Goal: Task Accomplishment & Management: Complete application form

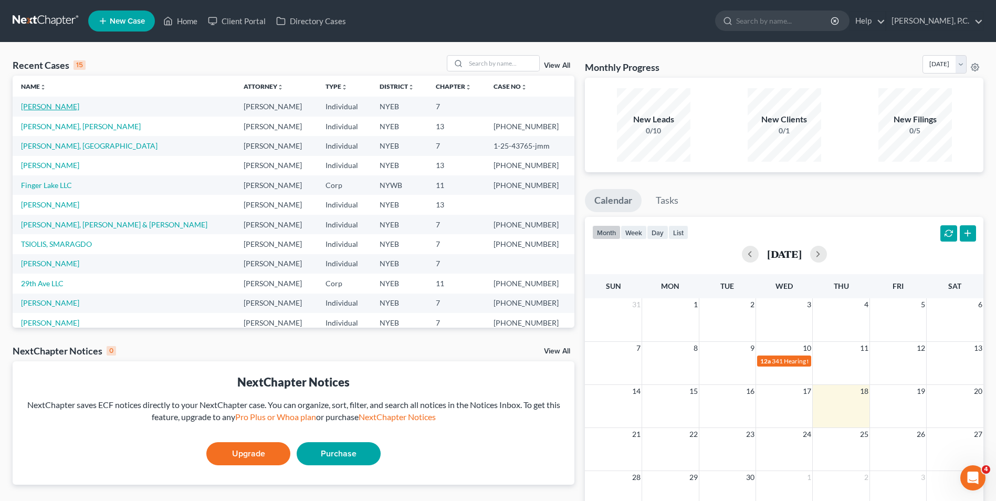
click at [57, 105] on link "[PERSON_NAME]" at bounding box center [50, 106] width 58 height 9
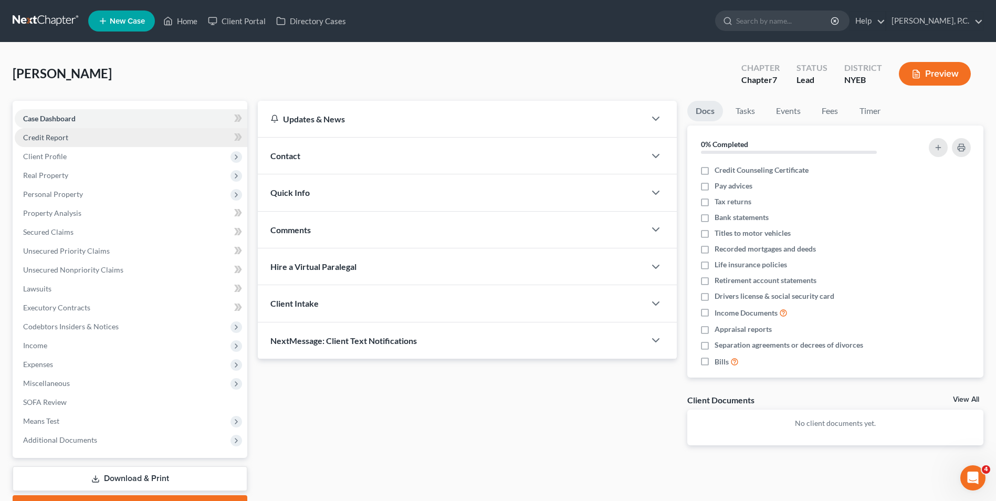
click at [96, 137] on link "Credit Report" at bounding box center [131, 137] width 233 height 19
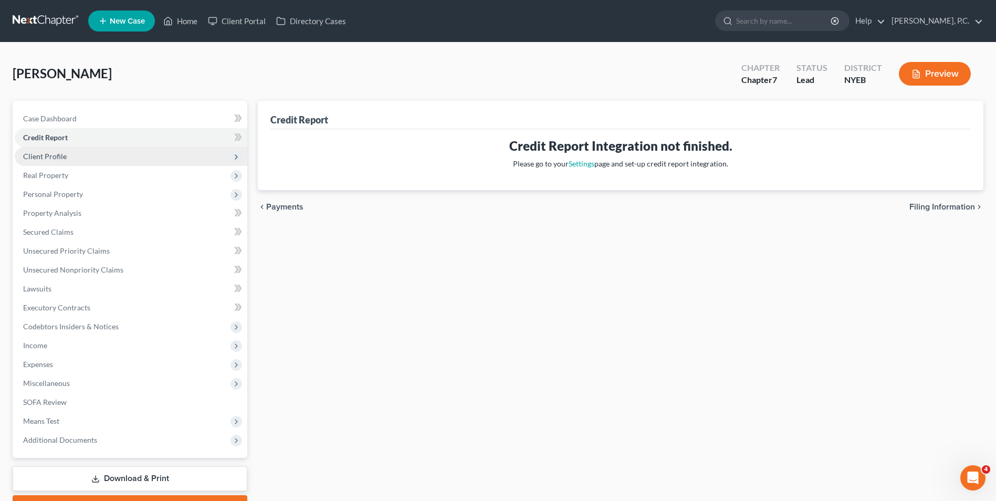
click at [96, 151] on span "Client Profile" at bounding box center [131, 156] width 233 height 19
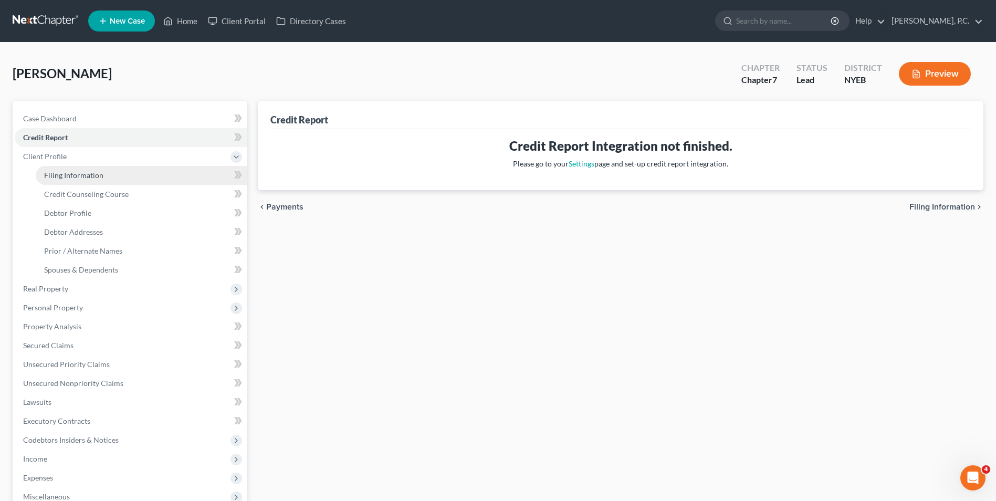
click at [96, 171] on span "Filing Information" at bounding box center [73, 175] width 59 height 9
select select "1"
select select "0"
select select "35"
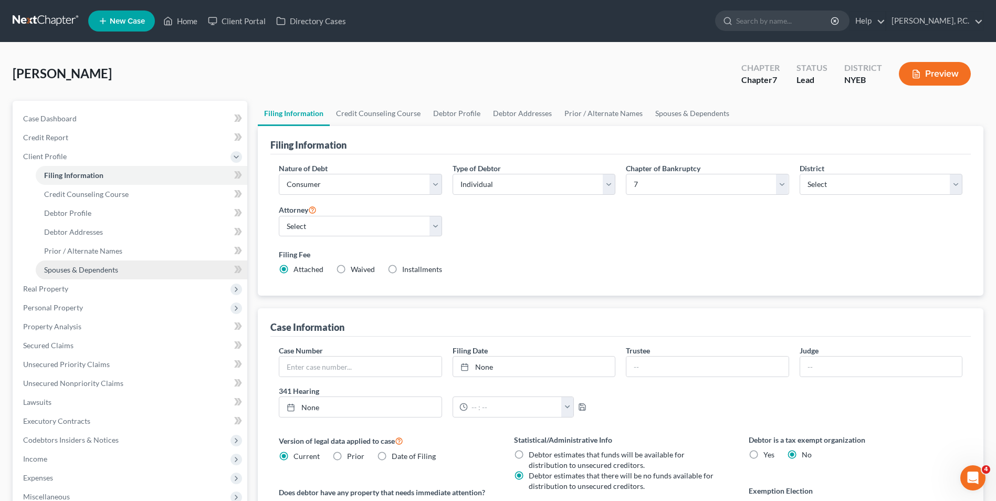
click at [112, 268] on span "Spouses & Dependents" at bounding box center [81, 269] width 74 height 9
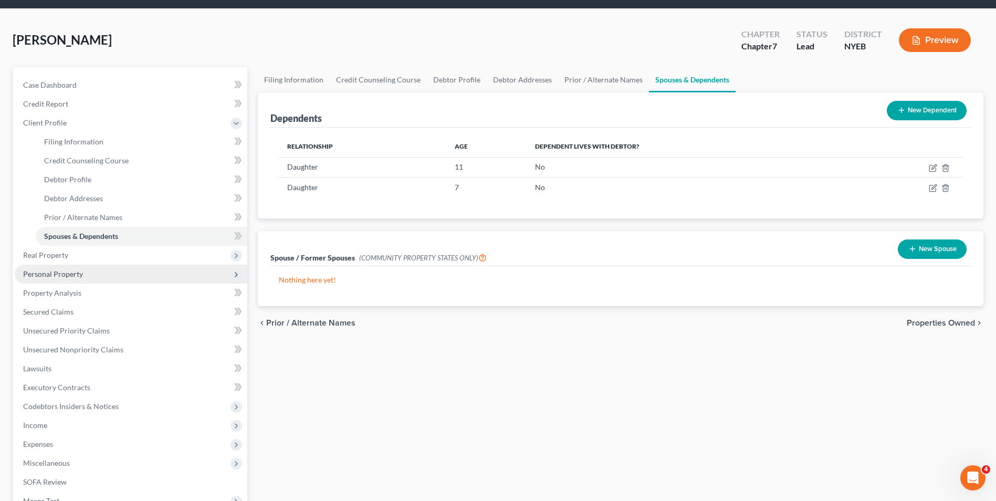
scroll to position [53, 0]
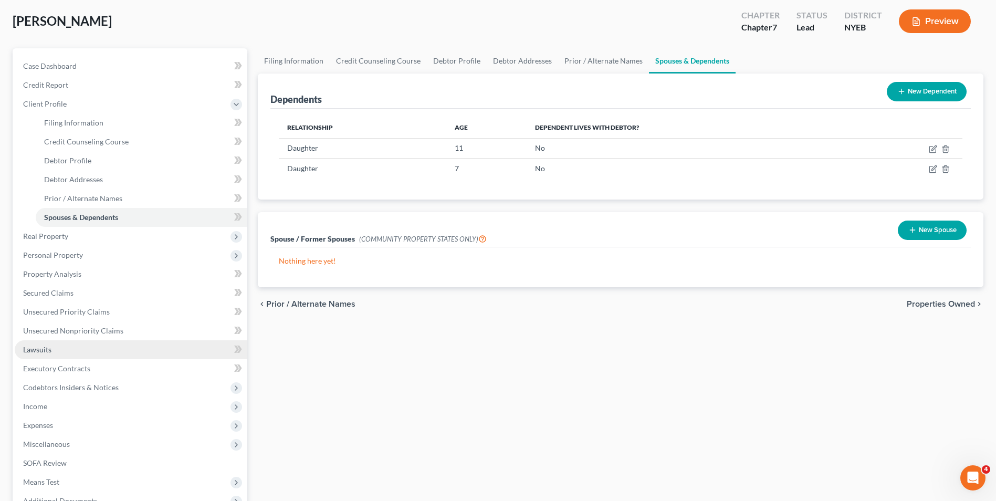
click at [81, 351] on link "Lawsuits" at bounding box center [131, 349] width 233 height 19
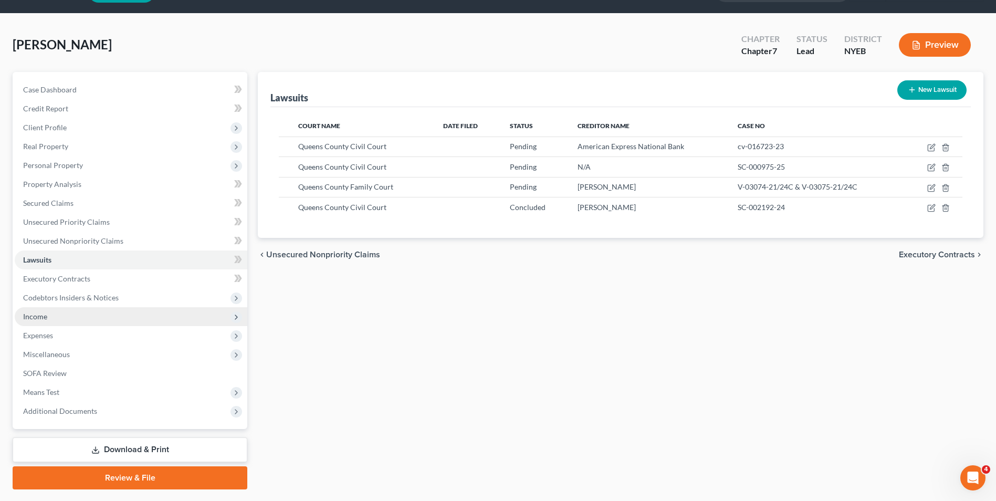
scroll to position [57, 0]
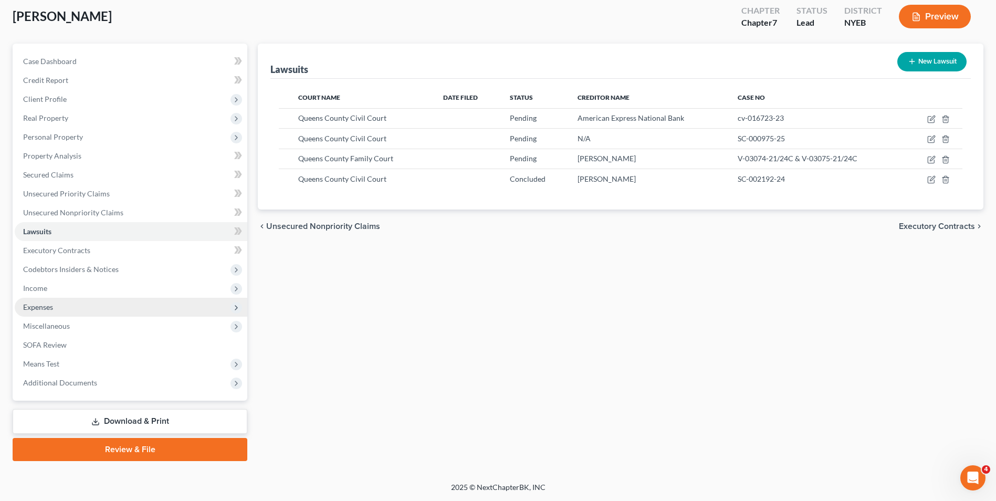
click at [74, 306] on span "Expenses" at bounding box center [131, 307] width 233 height 19
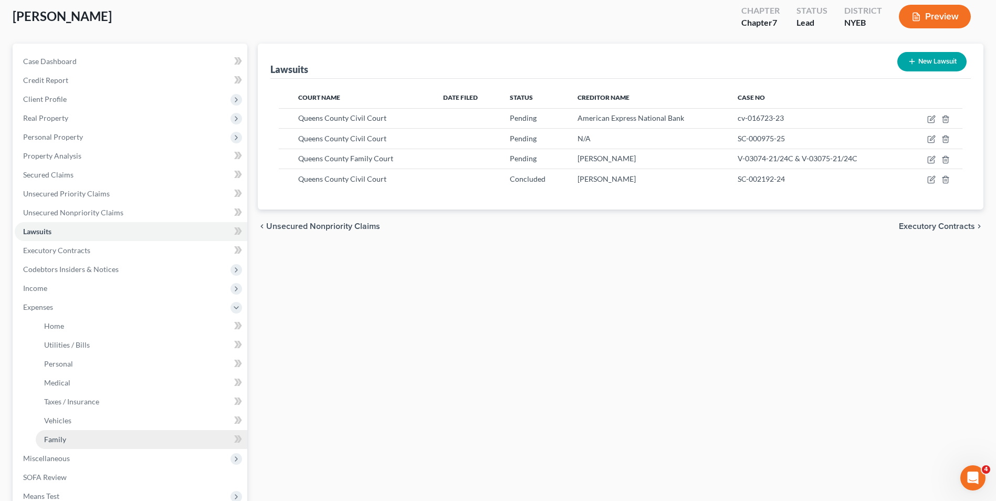
click at [71, 442] on link "Family" at bounding box center [142, 439] width 212 height 19
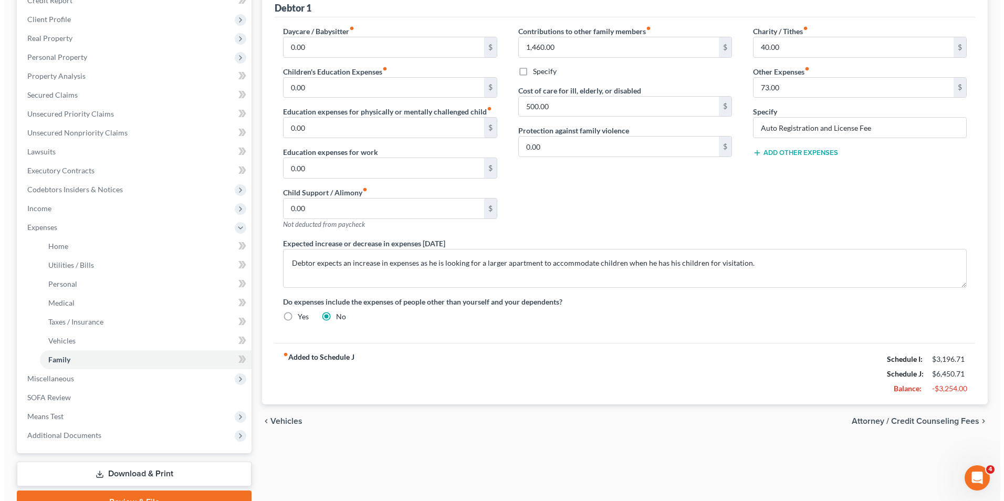
scroll to position [190, 0]
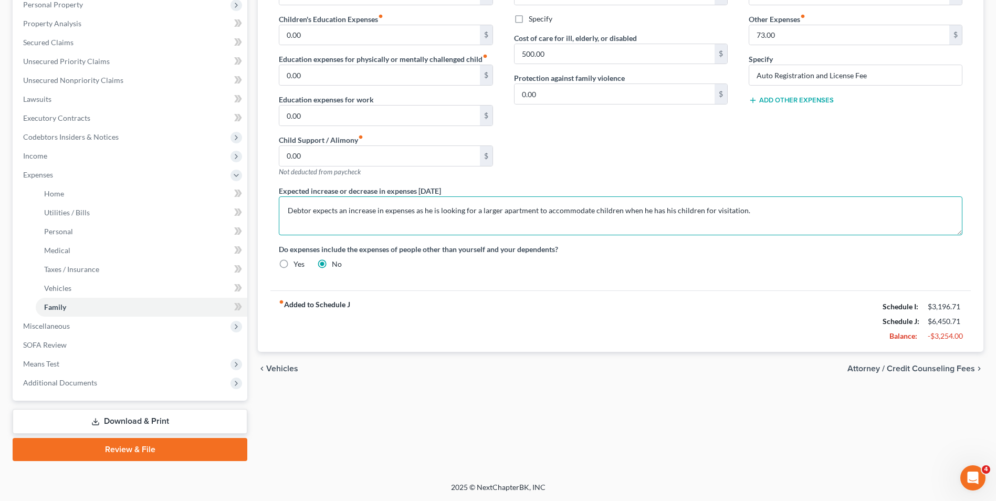
click at [698, 208] on textarea "Debtor expects an increase in expenses as he is looking for a larger apartment …" at bounding box center [621, 215] width 684 height 39
type textarea "Debtor expects an increase in expenses as he is looking for a larger apartment …"
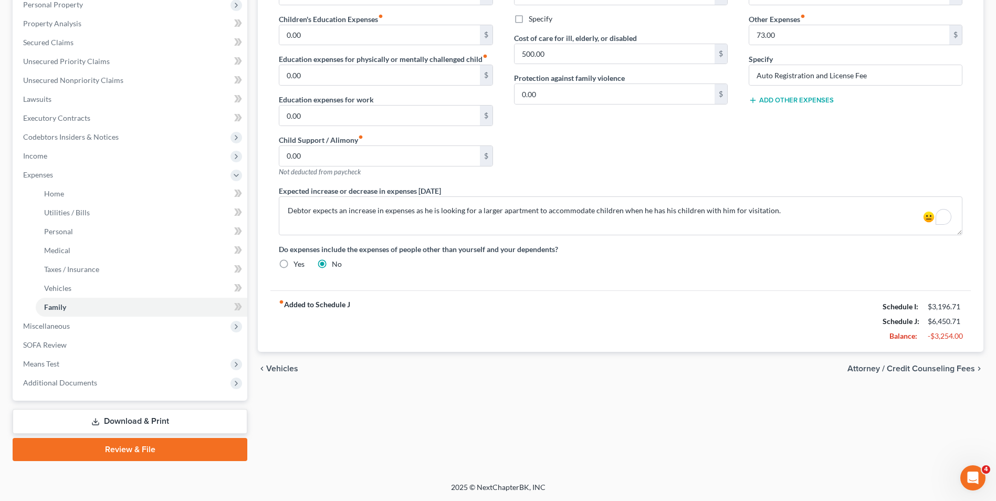
click at [954, 372] on span "Attorney / Credit Counseling Fees" at bounding box center [912, 369] width 128 height 8
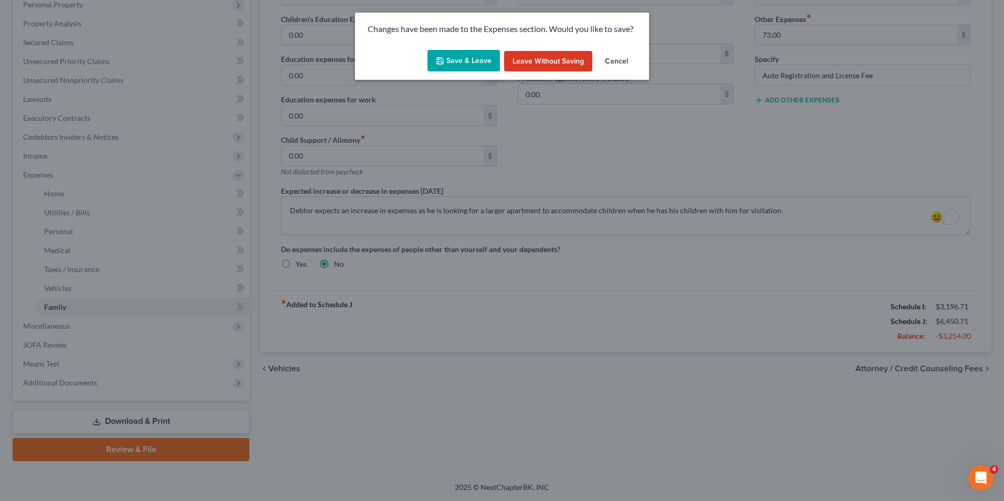
click at [455, 60] on button "Save & Leave" at bounding box center [464, 61] width 72 height 22
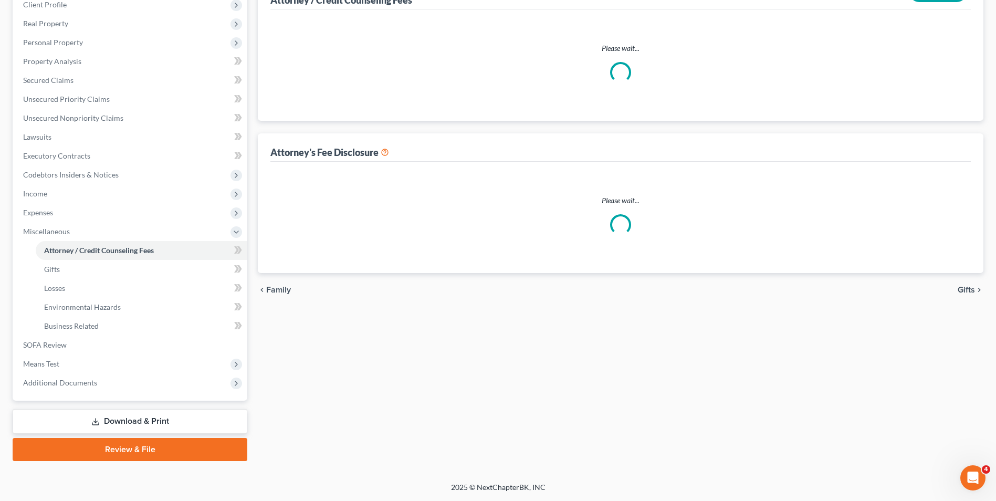
select select "0"
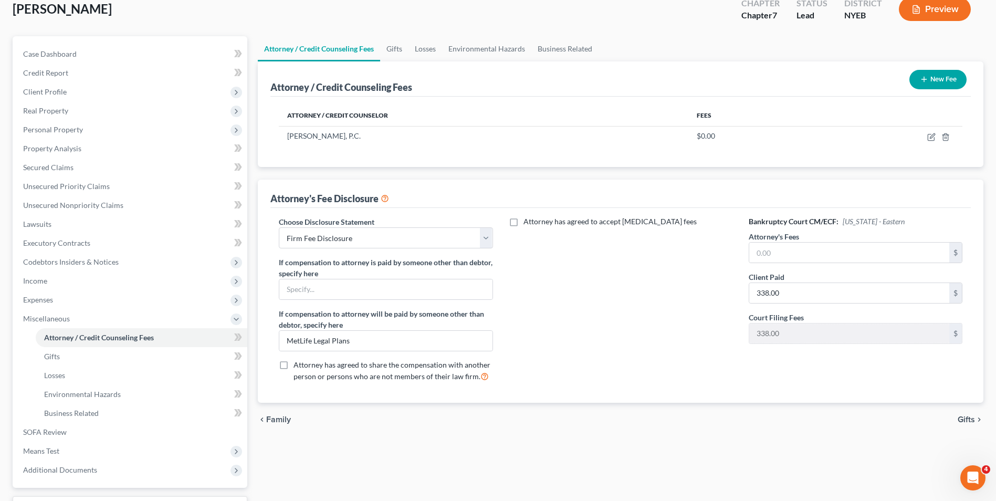
scroll to position [152, 0]
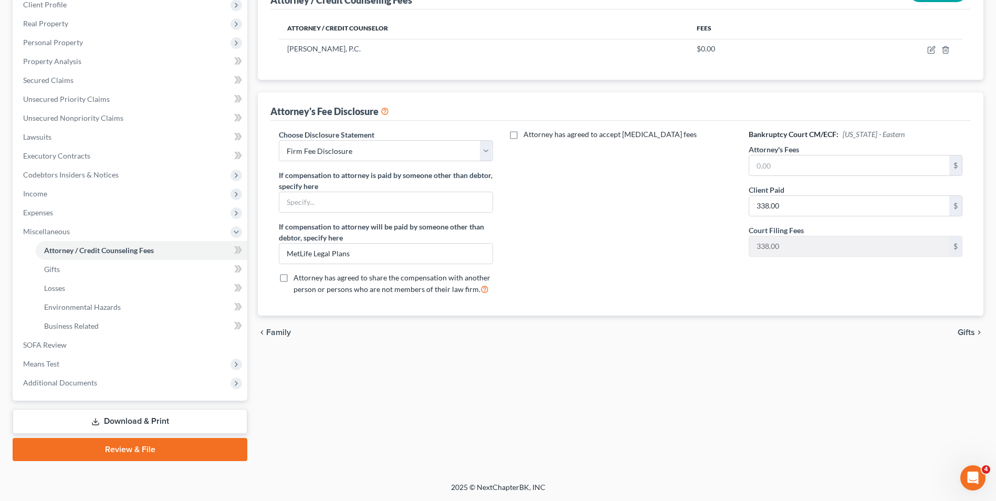
click at [126, 423] on link "Download & Print" at bounding box center [130, 421] width 235 height 25
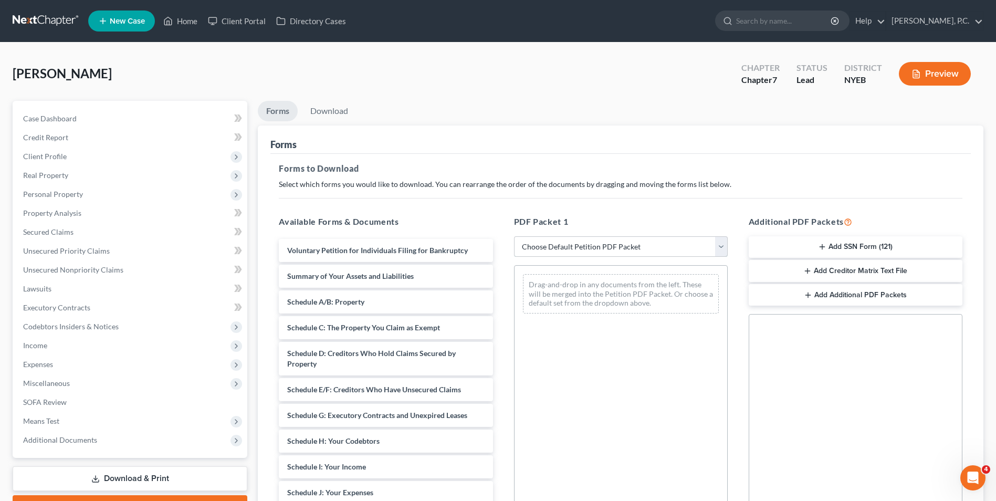
click at [622, 246] on select "Choose Default Petition PDF Packet Complete Bankruptcy Petition (all forms and …" at bounding box center [621, 246] width 214 height 21
select select "0"
click at [514, 236] on select "Choose Default Petition PDF Packet Complete Bankruptcy Petition (all forms and …" at bounding box center [621, 246] width 214 height 21
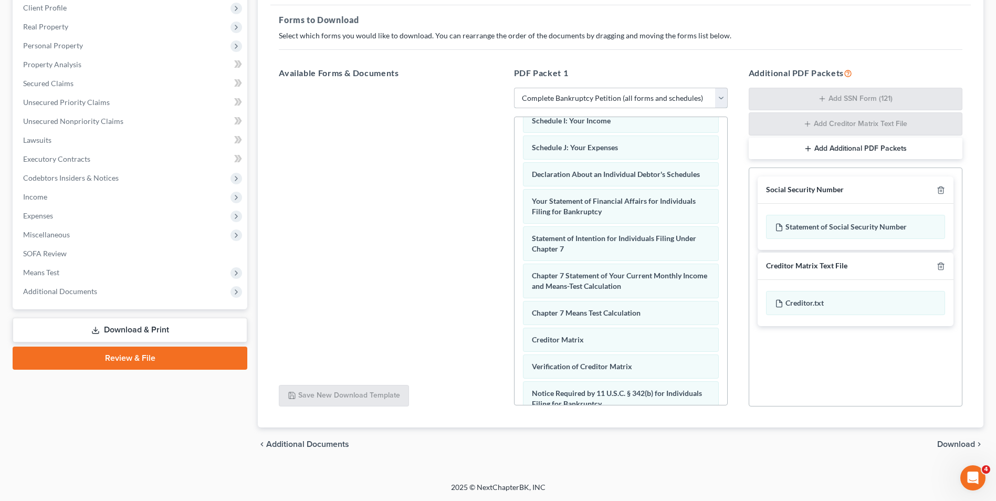
scroll to position [361, 0]
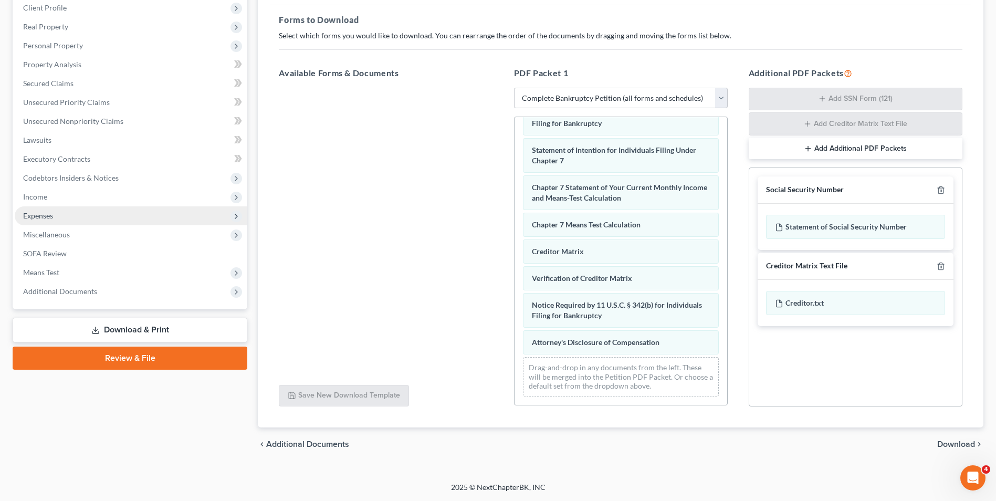
click at [99, 214] on span "Expenses" at bounding box center [131, 215] width 233 height 19
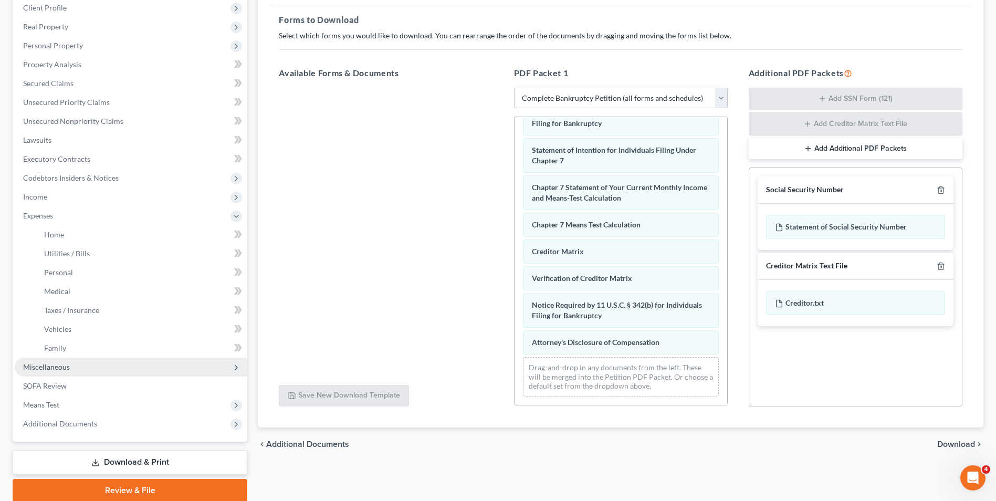
click at [96, 362] on span "Miscellaneous" at bounding box center [131, 367] width 233 height 19
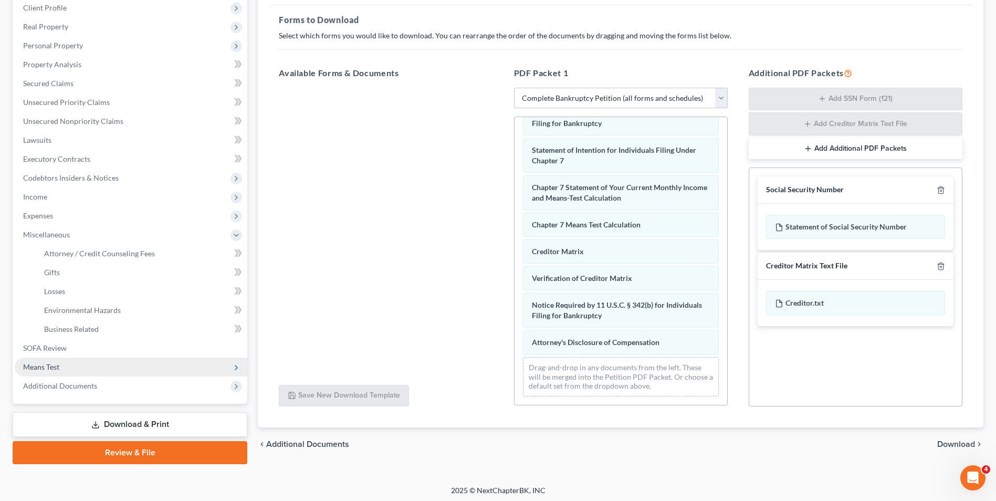
click at [91, 368] on span "Means Test" at bounding box center [131, 367] width 233 height 19
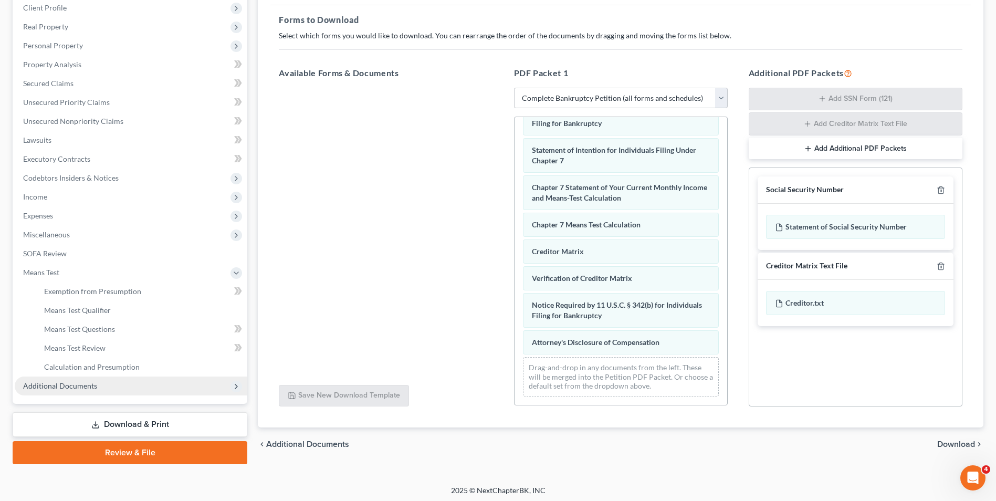
click at [92, 391] on span "Additional Documents" at bounding box center [131, 386] width 233 height 19
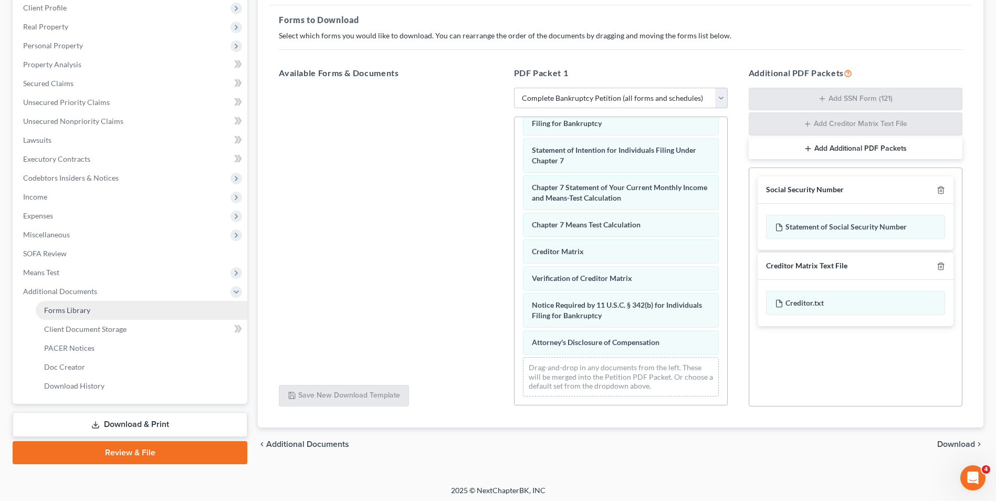
click at [113, 316] on link "Forms Library" at bounding box center [142, 310] width 212 height 19
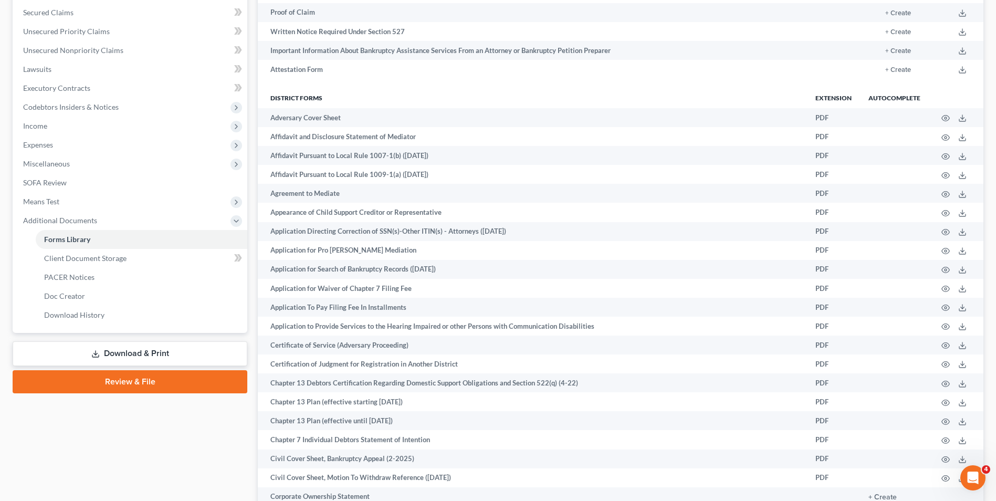
scroll to position [210, 0]
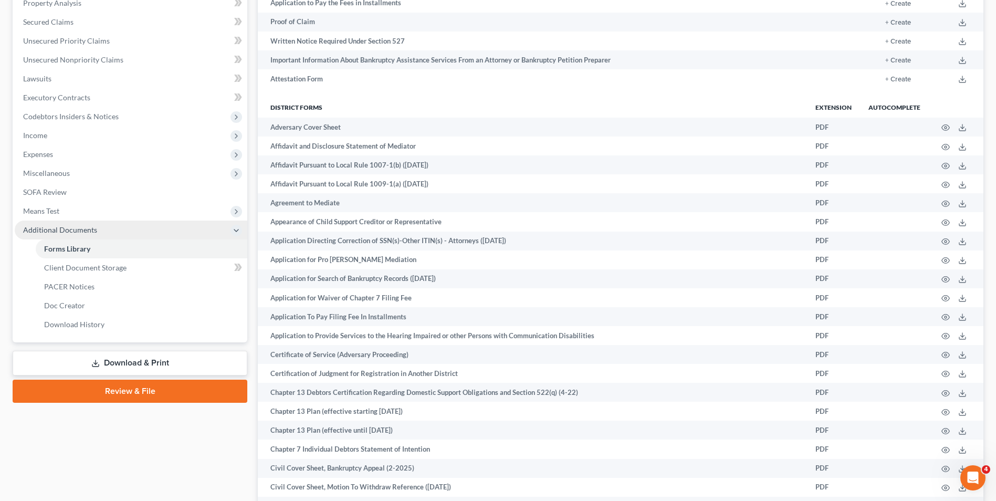
click at [98, 227] on span "Additional Documents" at bounding box center [131, 230] width 233 height 19
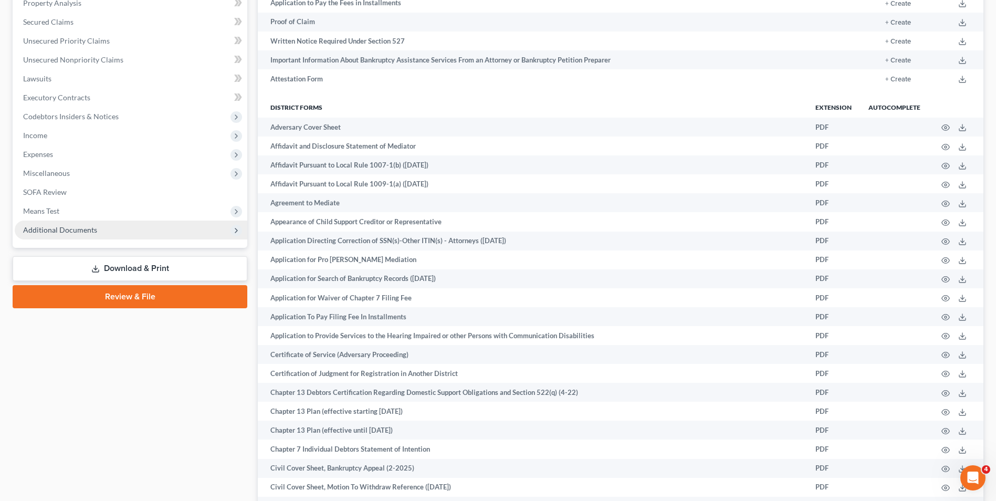
click at [98, 227] on span "Additional Documents" at bounding box center [131, 230] width 233 height 19
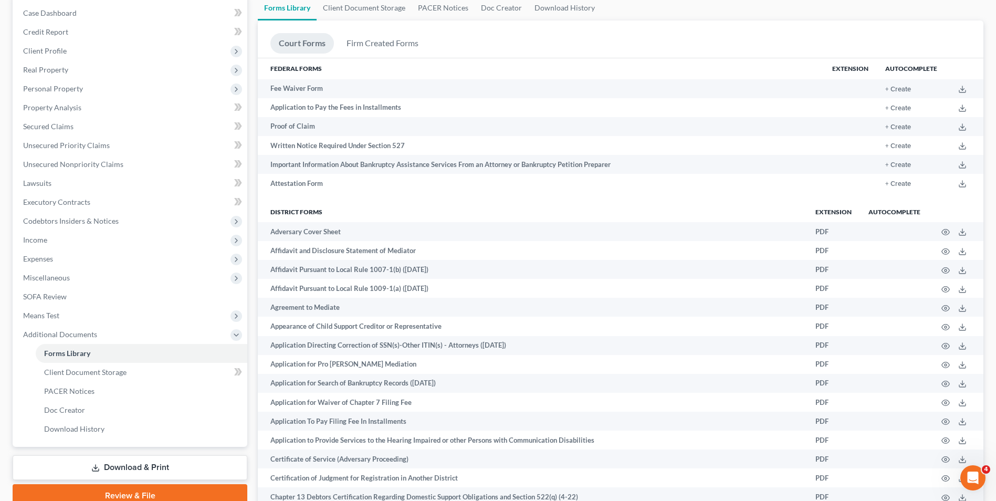
scroll to position [105, 0]
click at [180, 465] on link "Download & Print" at bounding box center [130, 468] width 235 height 25
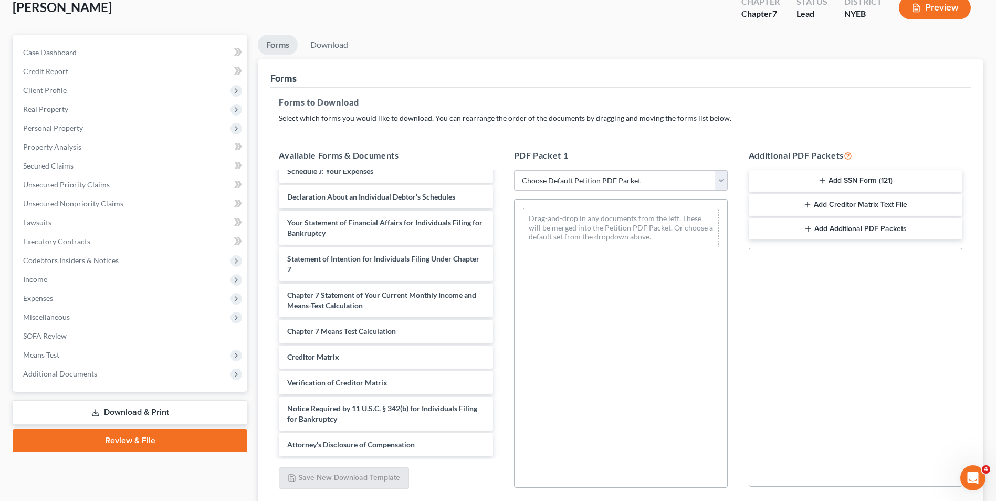
scroll to position [148, 0]
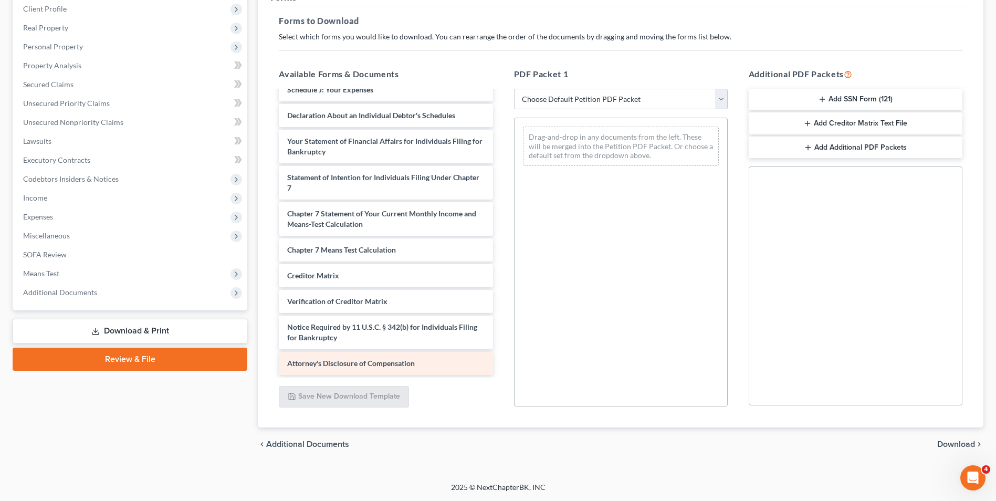
click at [371, 368] on div "Attorney's Disclosure of Compensation" at bounding box center [386, 363] width 214 height 23
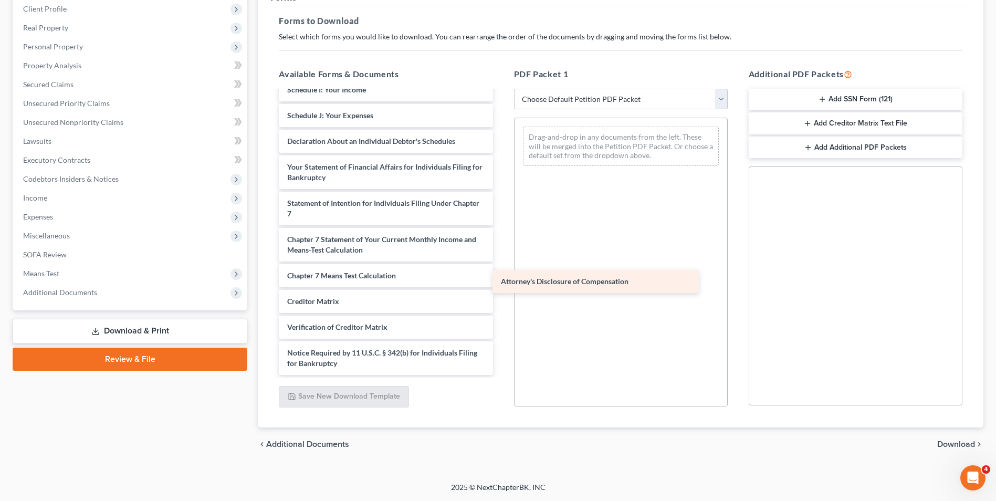
scroll to position [230, 0]
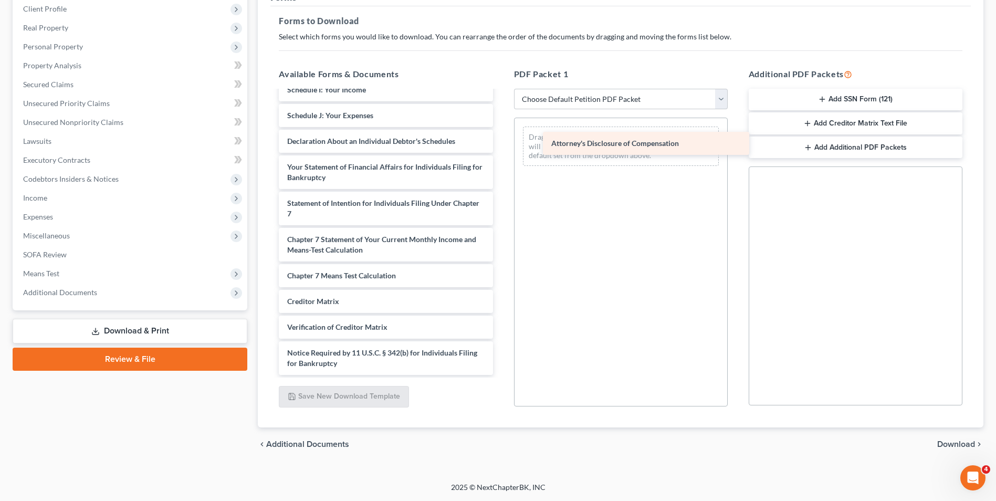
drag, startPoint x: 368, startPoint y: 367, endPoint x: 632, endPoint y: 147, distance: 343.9
click at [501, 147] on div "Attorney's Disclosure of Compensation Voluntary Petition for Individuals Filing…" at bounding box center [386, 118] width 231 height 513
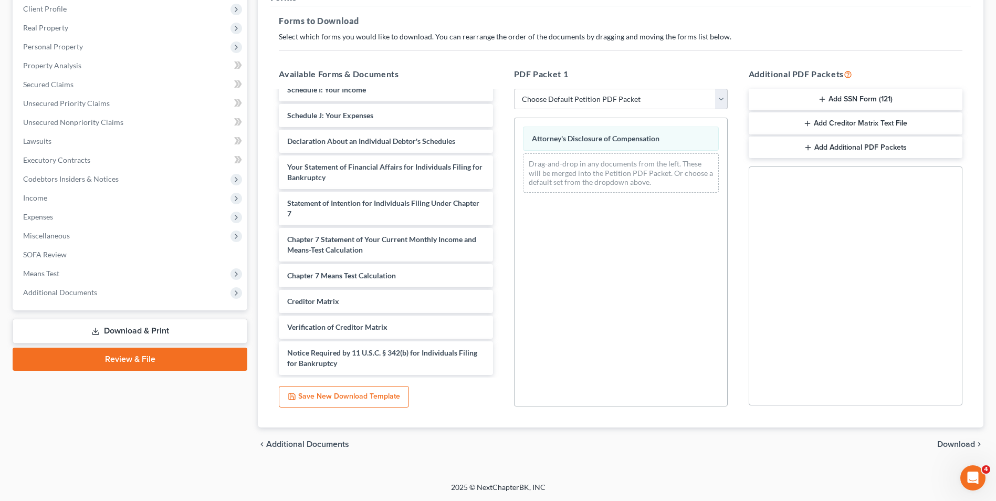
click at [955, 444] on span "Download" at bounding box center [957, 444] width 38 height 8
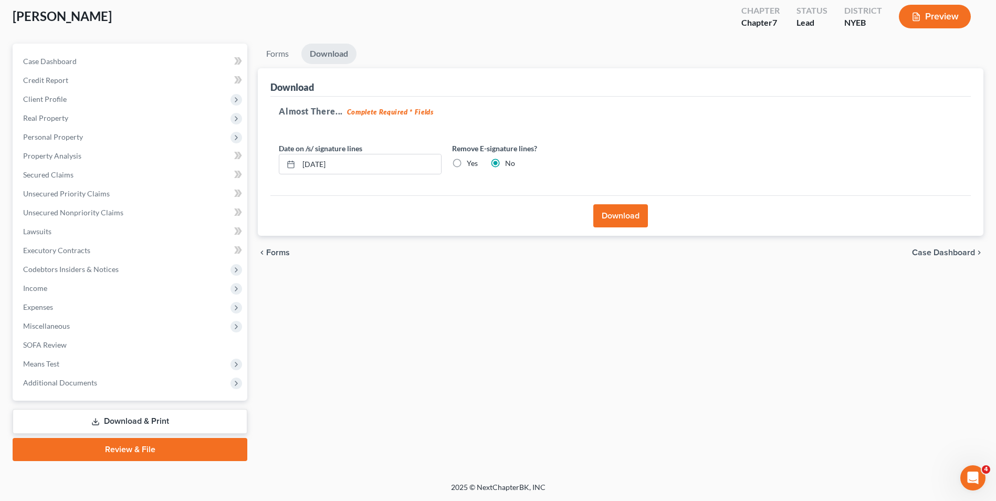
scroll to position [57, 0]
click at [621, 215] on button "Download" at bounding box center [621, 215] width 55 height 23
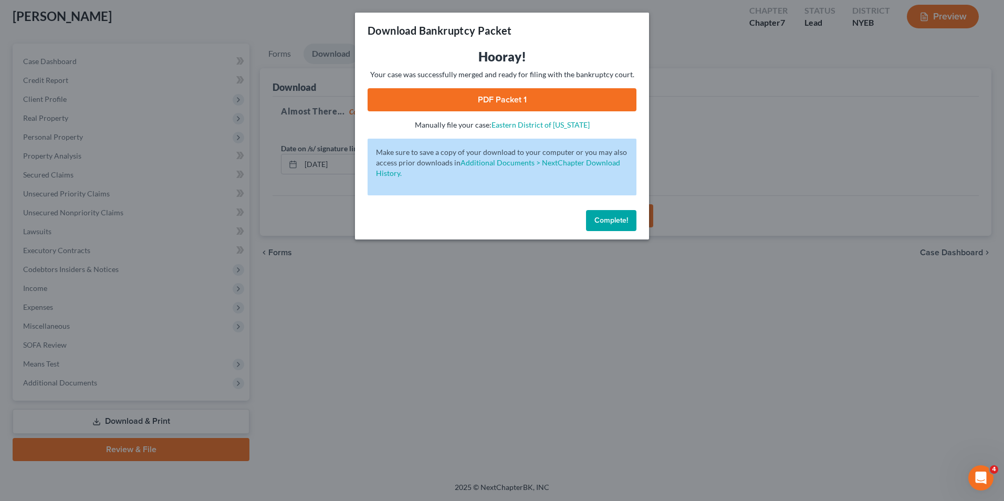
click at [490, 94] on link "PDF Packet 1" at bounding box center [502, 99] width 269 height 23
click at [613, 225] on button "Complete!" at bounding box center [611, 220] width 50 height 21
